Goal: Transaction & Acquisition: Purchase product/service

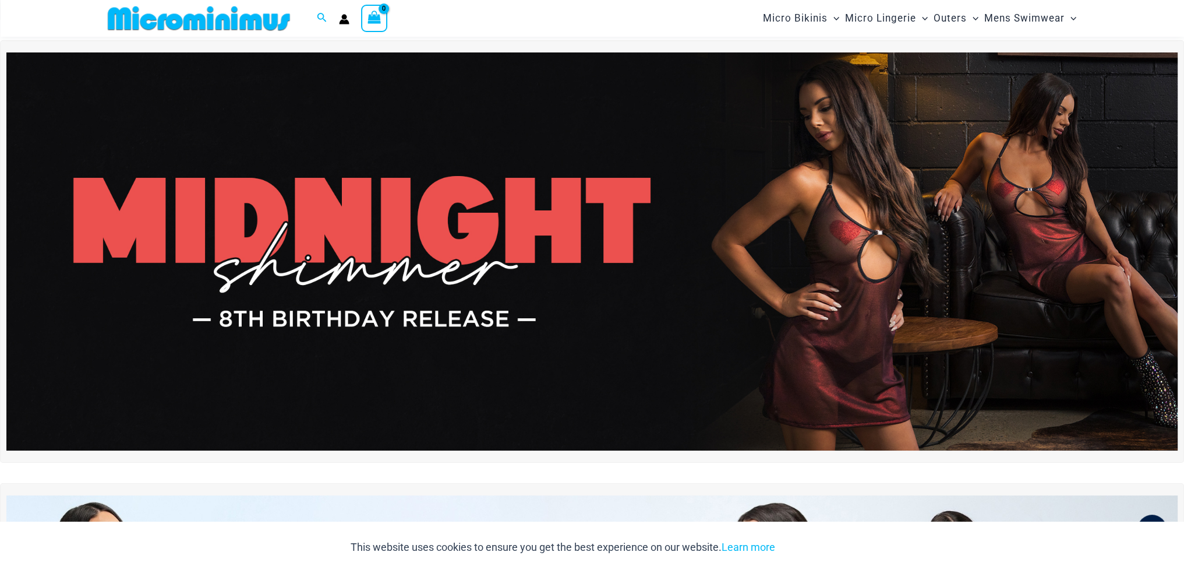
scroll to position [17, 0]
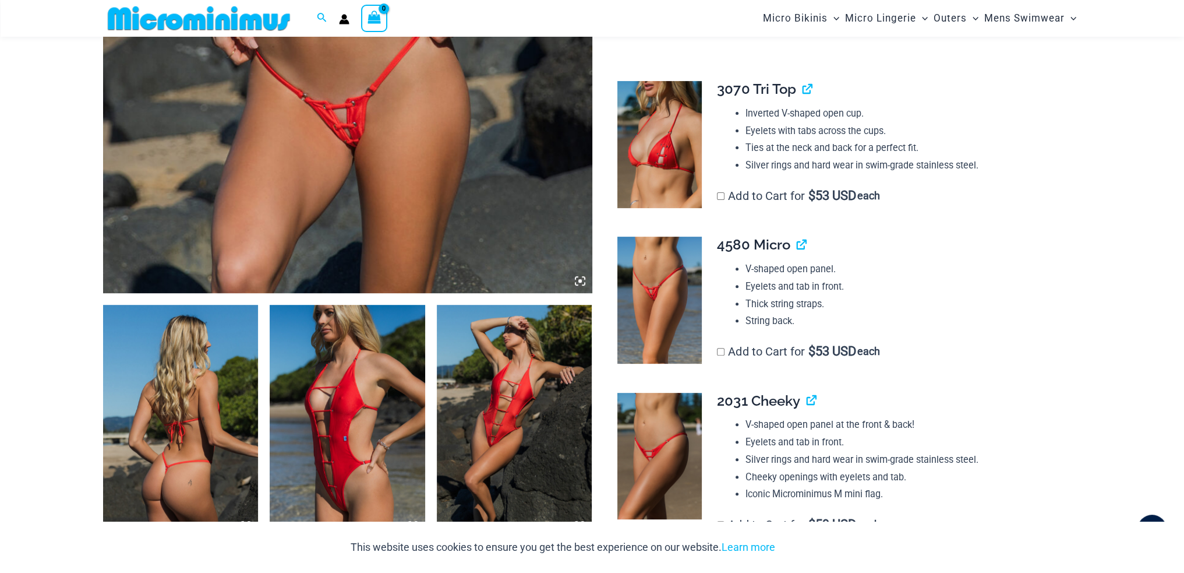
scroll to position [567, 0]
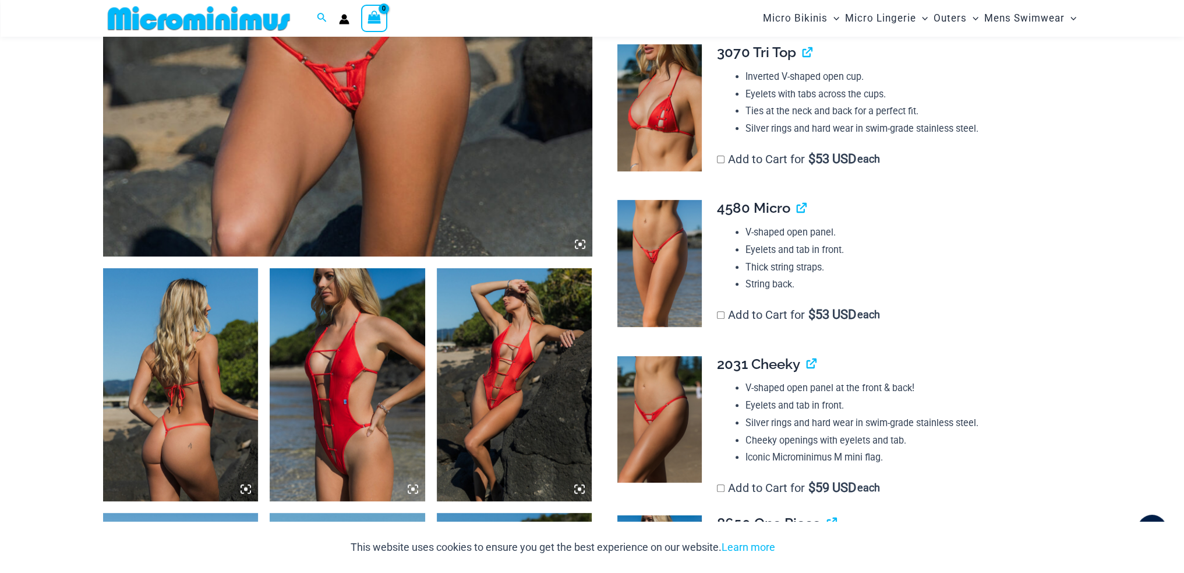
click at [247, 489] on icon at bounding box center [245, 488] width 3 height 3
